Goal: Navigation & Orientation: Find specific page/section

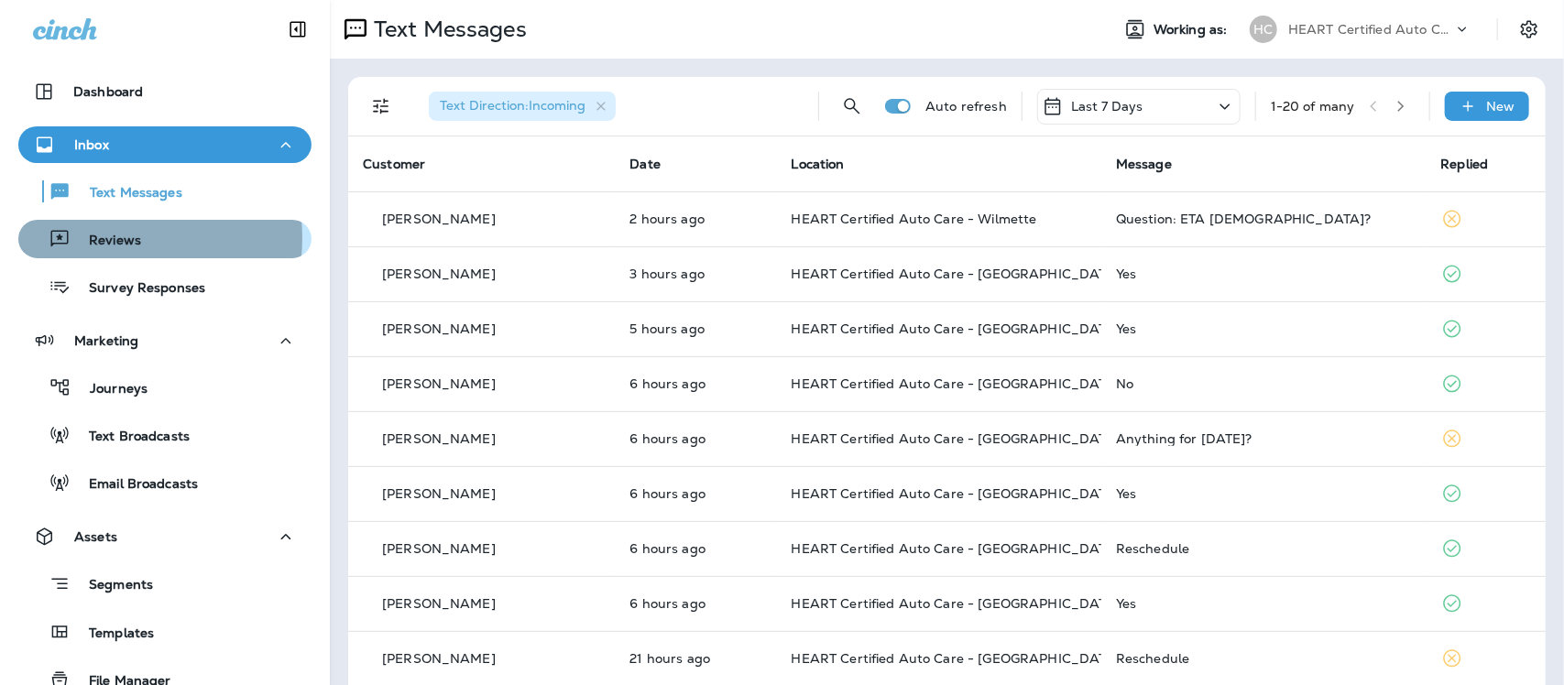
click at [101, 236] on p "Reviews" at bounding box center [106, 241] width 71 height 17
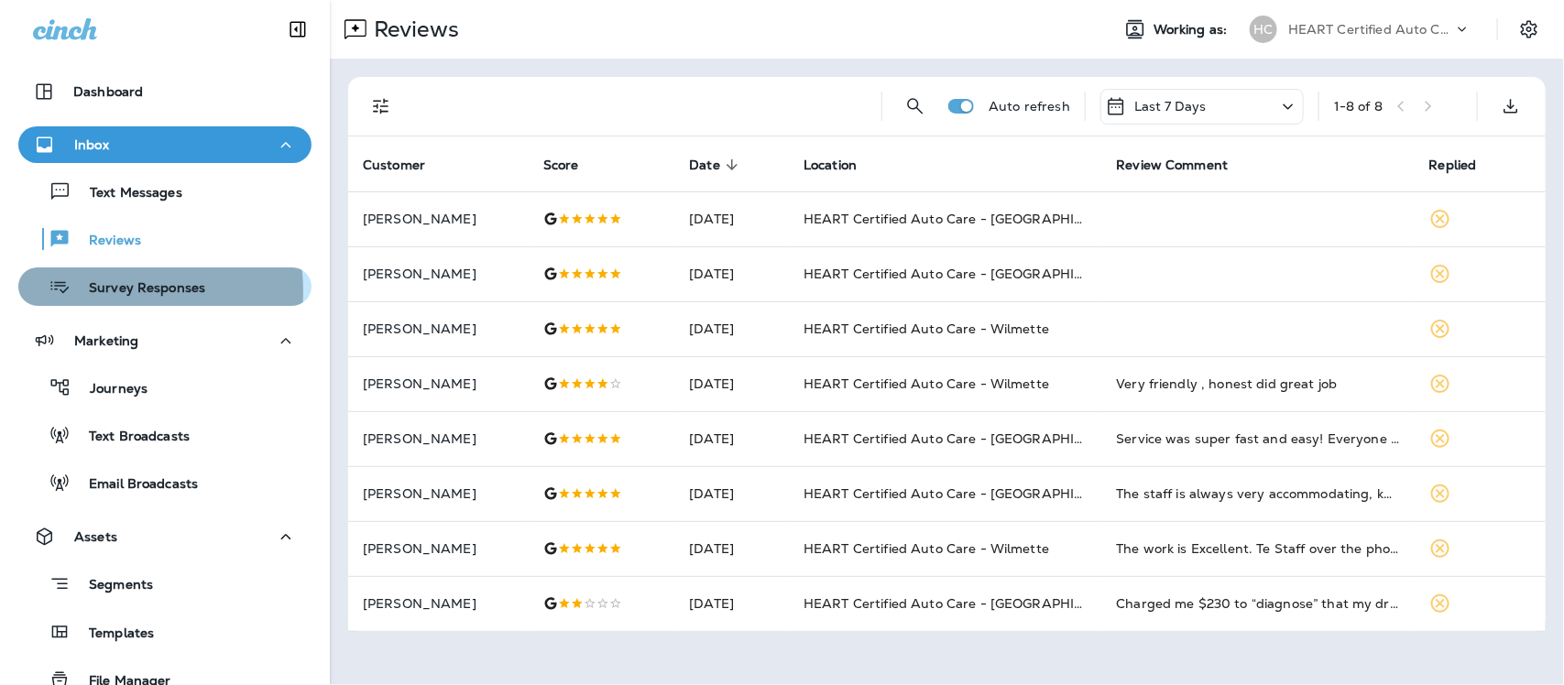
click at [106, 290] on p "Survey Responses" at bounding box center [138, 288] width 135 height 17
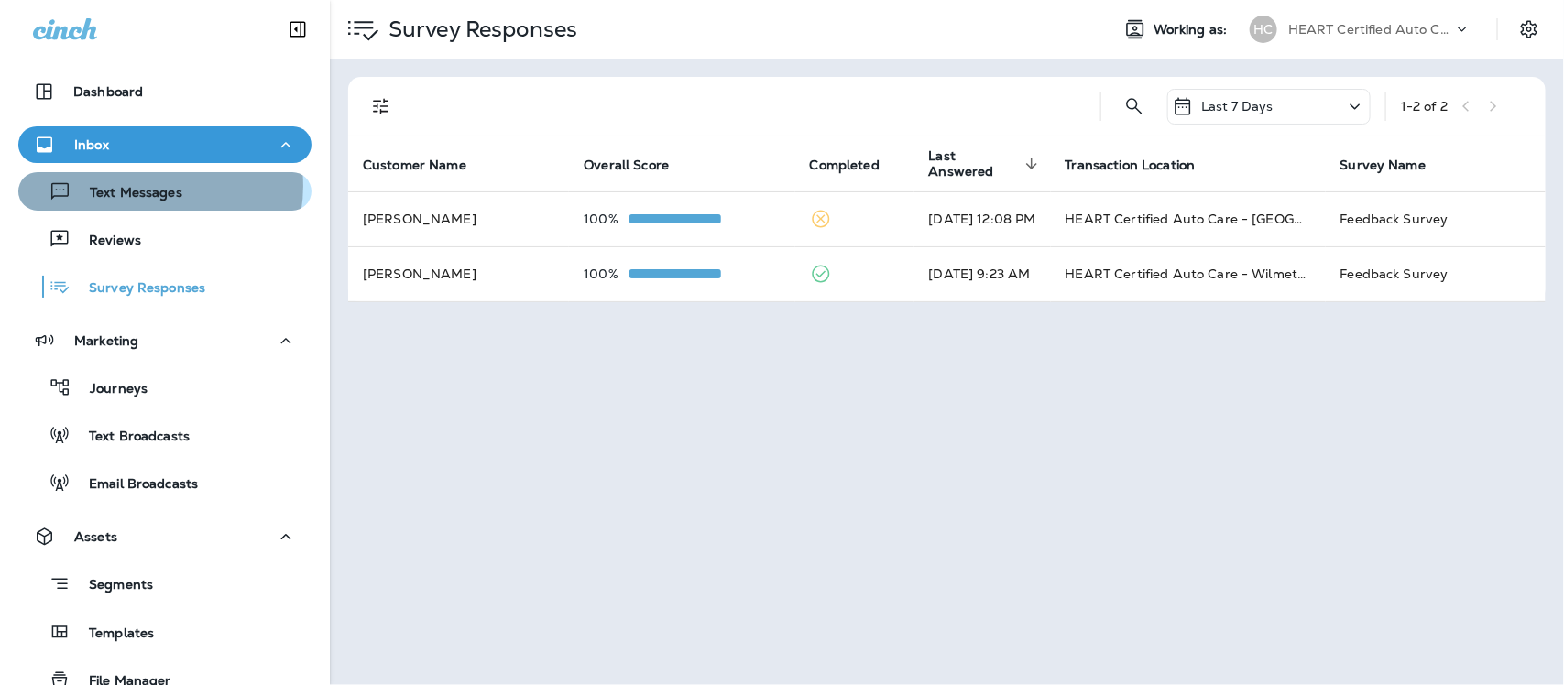
click at [152, 186] on p "Text Messages" at bounding box center [126, 193] width 111 height 17
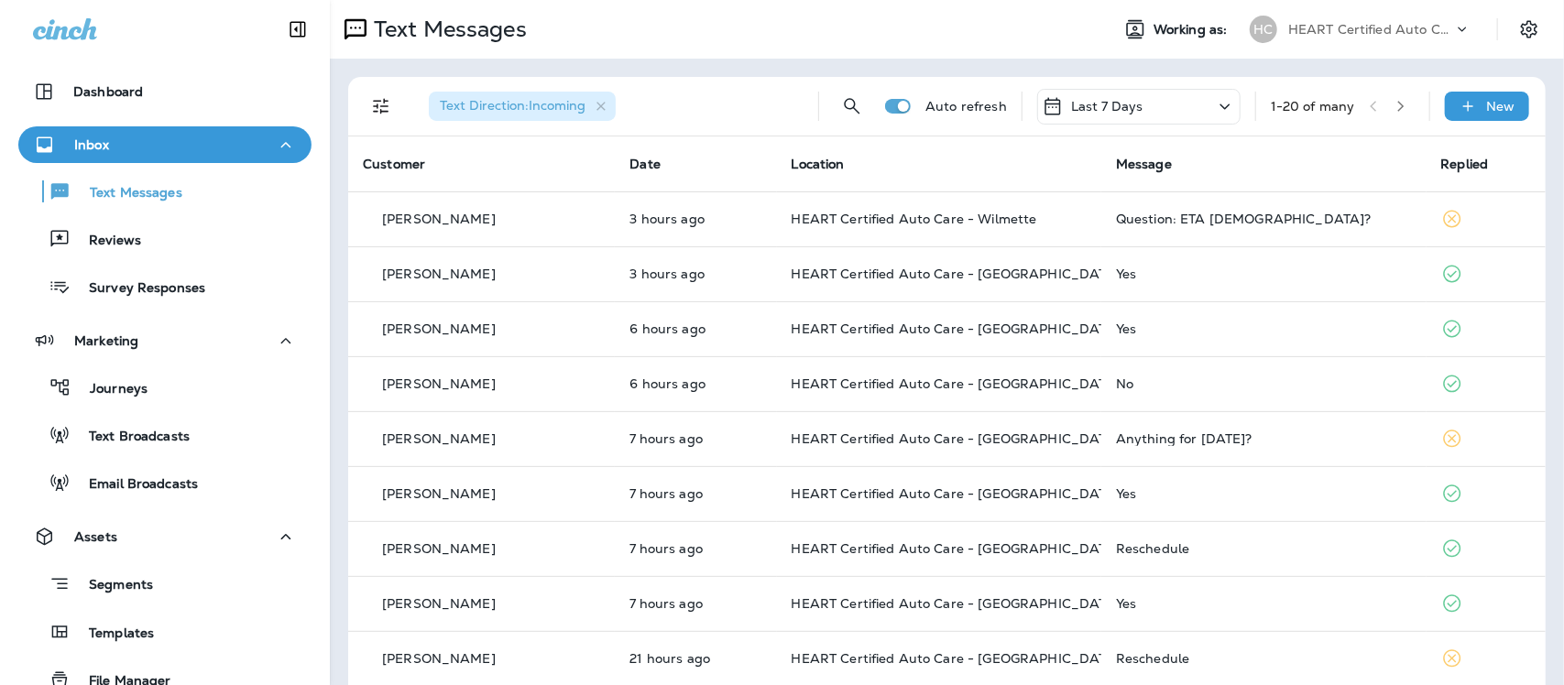
click at [866, 34] on div "Text Messages" at bounding box center [712, 29] width 765 height 37
click at [112, 238] on p "Reviews" at bounding box center [106, 241] width 71 height 17
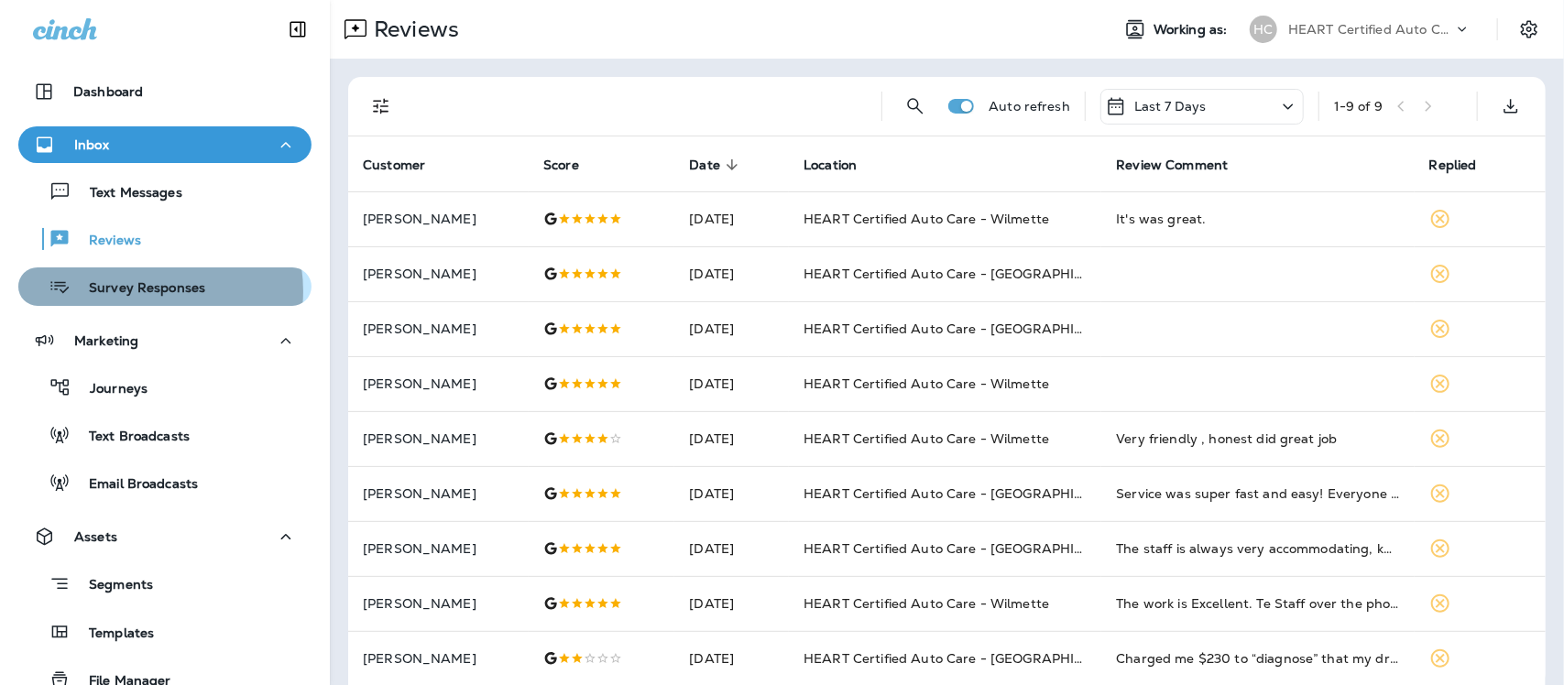
click at [139, 291] on p "Survey Responses" at bounding box center [138, 288] width 135 height 17
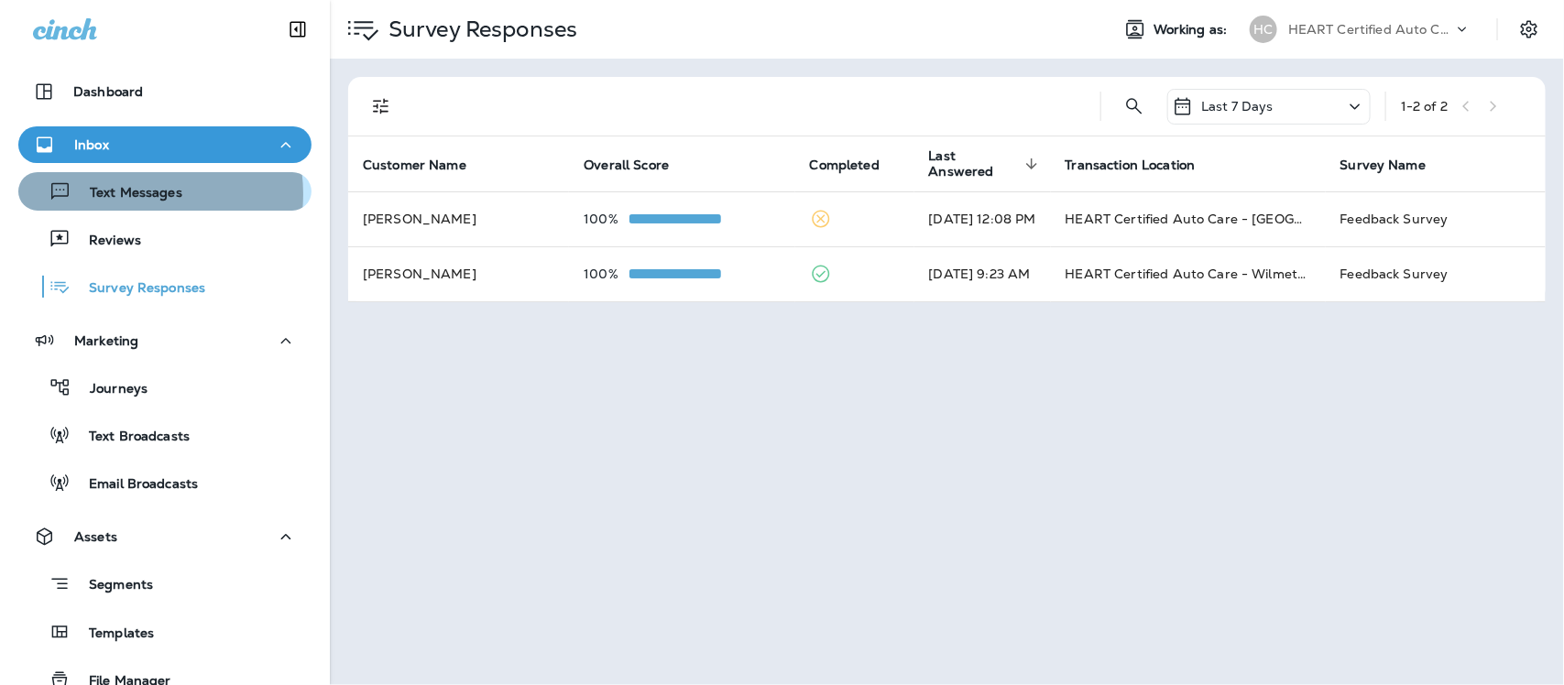
click at [129, 194] on p "Text Messages" at bounding box center [126, 193] width 111 height 17
